Goal: Task Accomplishment & Management: Complete application form

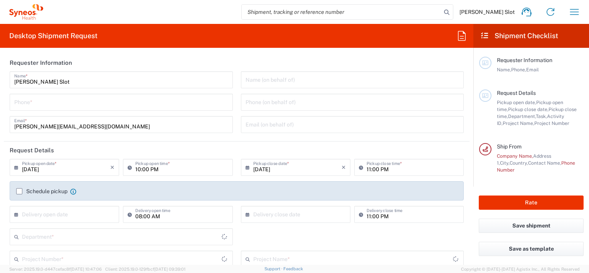
type input "Department"
type input "[GEOGRAPHIC_DATA]"
type input "Syneos Health Netherlands B.V."
click at [512, 14] on span "Christel Slot" at bounding box center [486, 11] width 55 height 7
click at [526, 12] on icon at bounding box center [526, 12] width 12 height 12
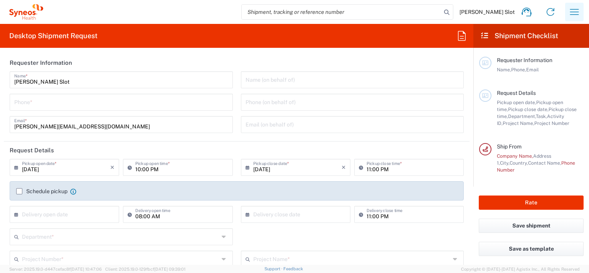
click at [573, 11] on icon "button" at bounding box center [574, 12] width 12 height 12
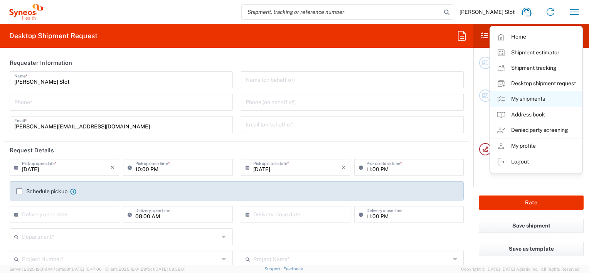
click at [533, 97] on link "My shipments" at bounding box center [536, 98] width 92 height 15
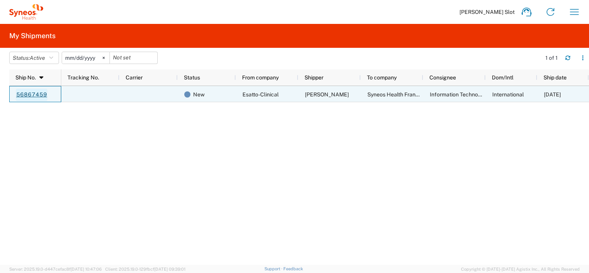
click at [32, 94] on link "56867459" at bounding box center [32, 95] width 32 height 12
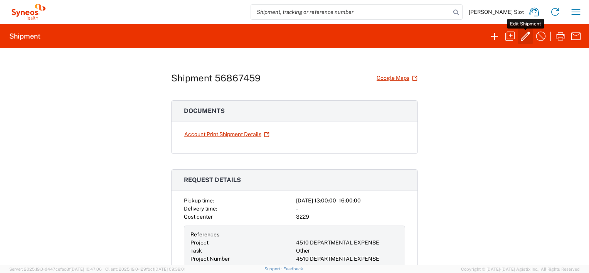
click at [528, 35] on icon "button" at bounding box center [525, 36] width 12 height 12
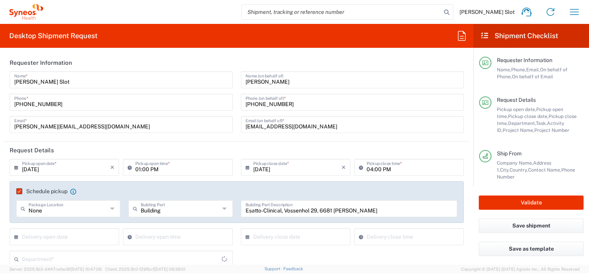
type input "Provincie Gelderland"
type input "Large Box"
type input "4510 DEPARTMENTAL EXPENSE"
type input "4510"
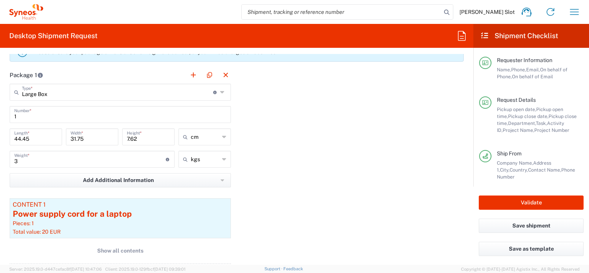
scroll to position [886, 0]
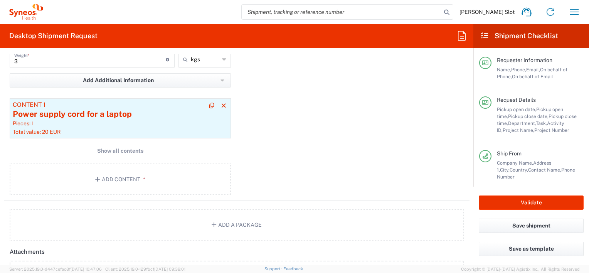
click at [44, 110] on div "Power supply cord for a laptop" at bounding box center [120, 114] width 215 height 12
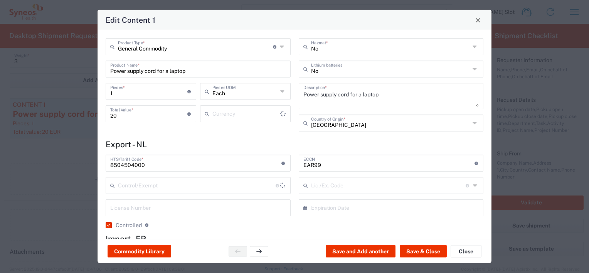
type input "Euro"
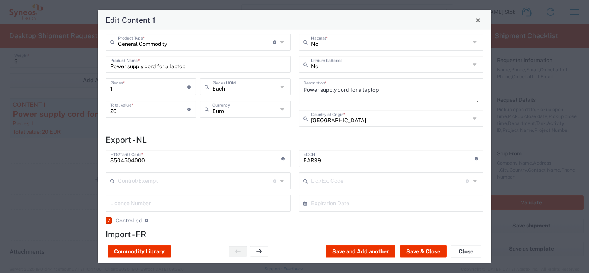
scroll to position [0, 0]
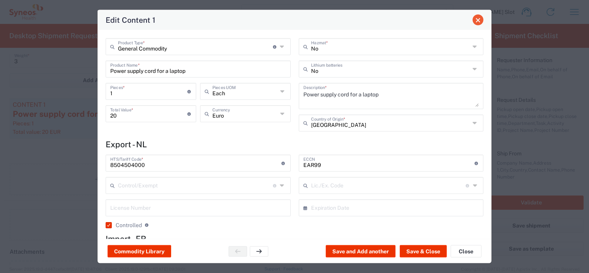
click at [480, 20] on span "Close" at bounding box center [477, 19] width 5 height 5
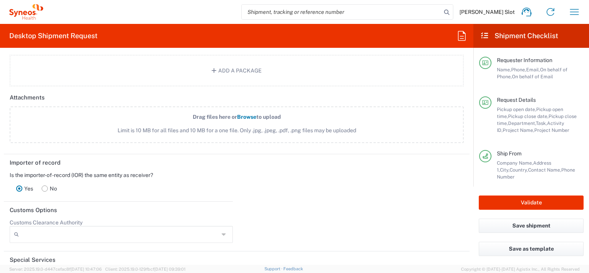
scroll to position [886, 0]
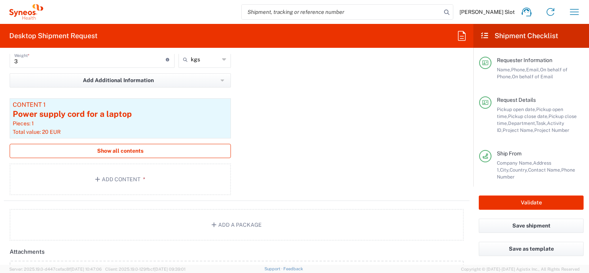
click at [118, 150] on span "Show all contents" at bounding box center [120, 150] width 46 height 7
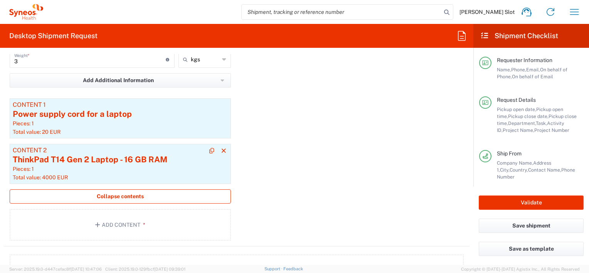
click at [123, 159] on div "ThinkPad T14 Gen 2 Laptop - 16 GB RAM" at bounding box center [120, 160] width 215 height 12
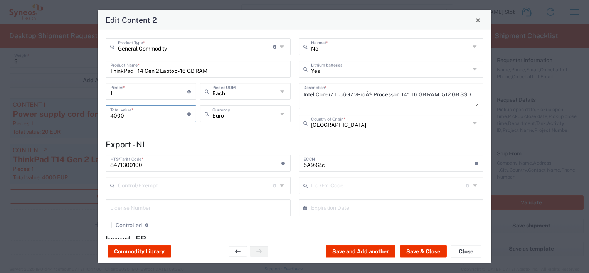
drag, startPoint x: 125, startPoint y: 114, endPoint x: 102, endPoint y: 114, distance: 23.1
click at [102, 114] on div "General Commodity Product Type * Document: Paper document generated internally …" at bounding box center [198, 87] width 193 height 99
type input "400"
click at [428, 252] on button "Save & Close" at bounding box center [423, 251] width 47 height 12
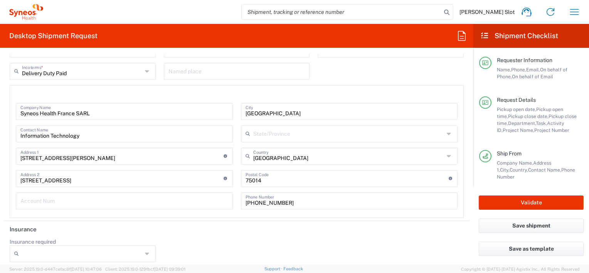
scroll to position [1359, 0]
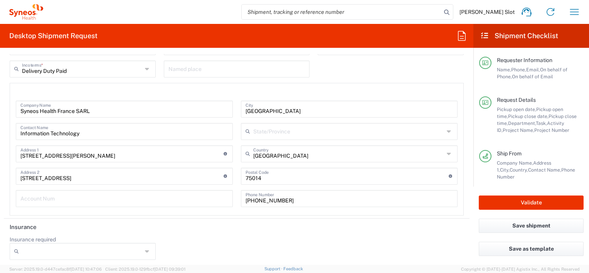
click at [142, 250] on div at bounding box center [83, 251] width 146 height 17
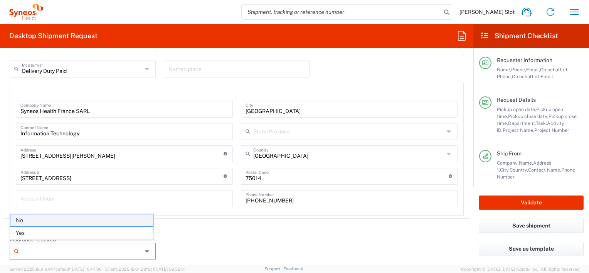
click at [101, 219] on span "No" at bounding box center [81, 220] width 143 height 12
type input "No"
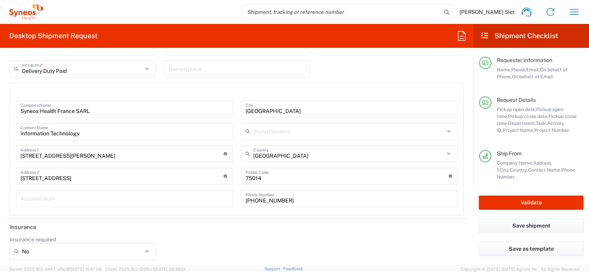
click at [277, 236] on div "Insurance required No No Yes" at bounding box center [237, 250] width 462 height 29
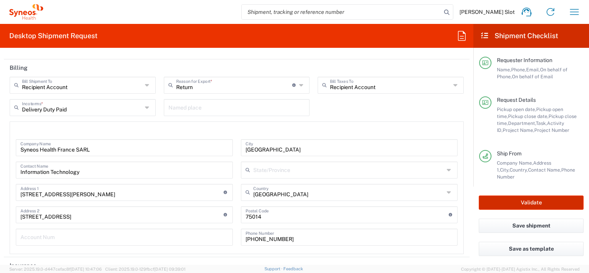
click at [541, 203] on button "Validate" at bounding box center [531, 202] width 105 height 14
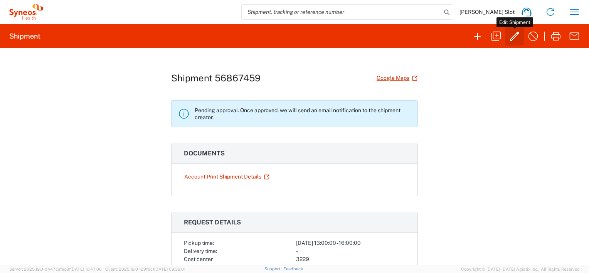
click at [515, 35] on icon "button" at bounding box center [514, 36] width 9 height 9
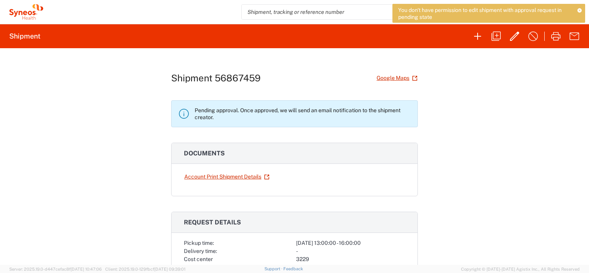
click at [482, 85] on div "Shipment 56867459 Google Maps Pending approval. Once approved, we will send an …" at bounding box center [294, 156] width 589 height 217
